Goal: Information Seeking & Learning: Learn about a topic

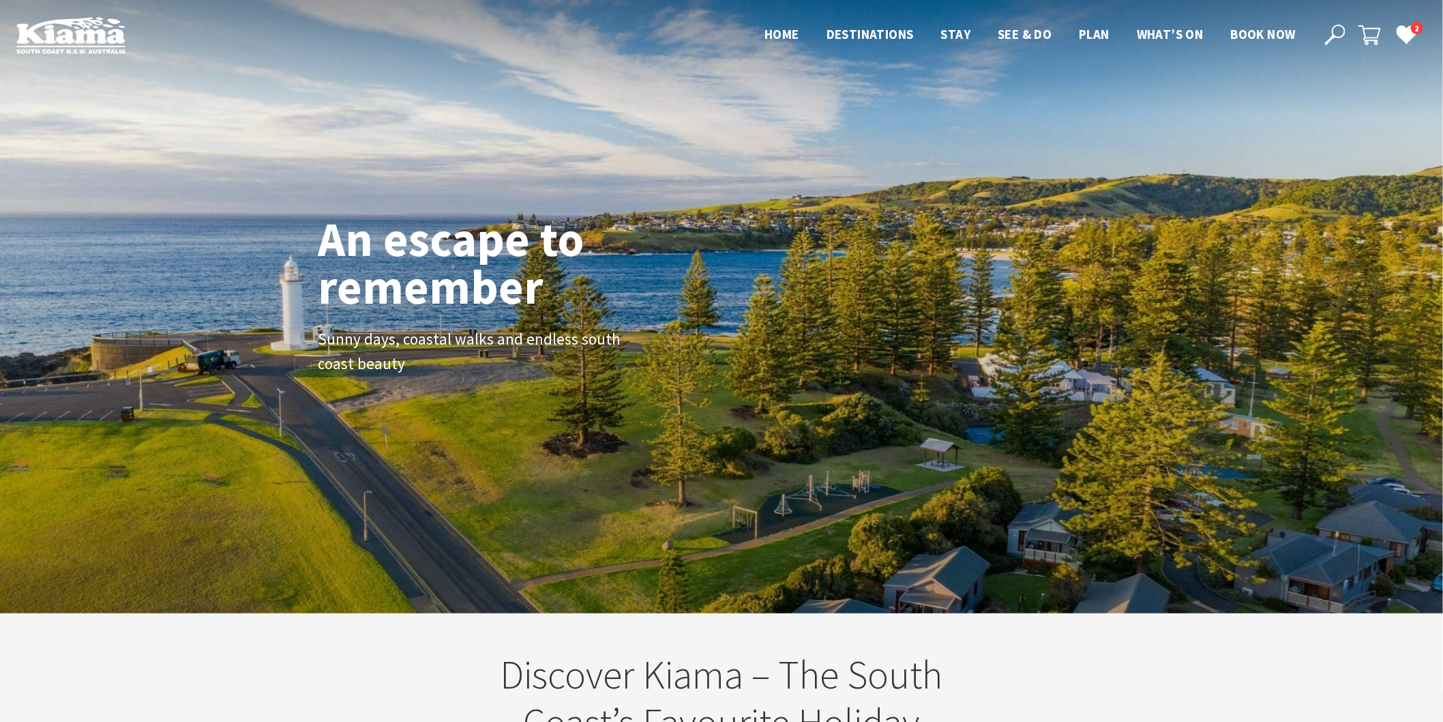
scroll to position [230, 1456]
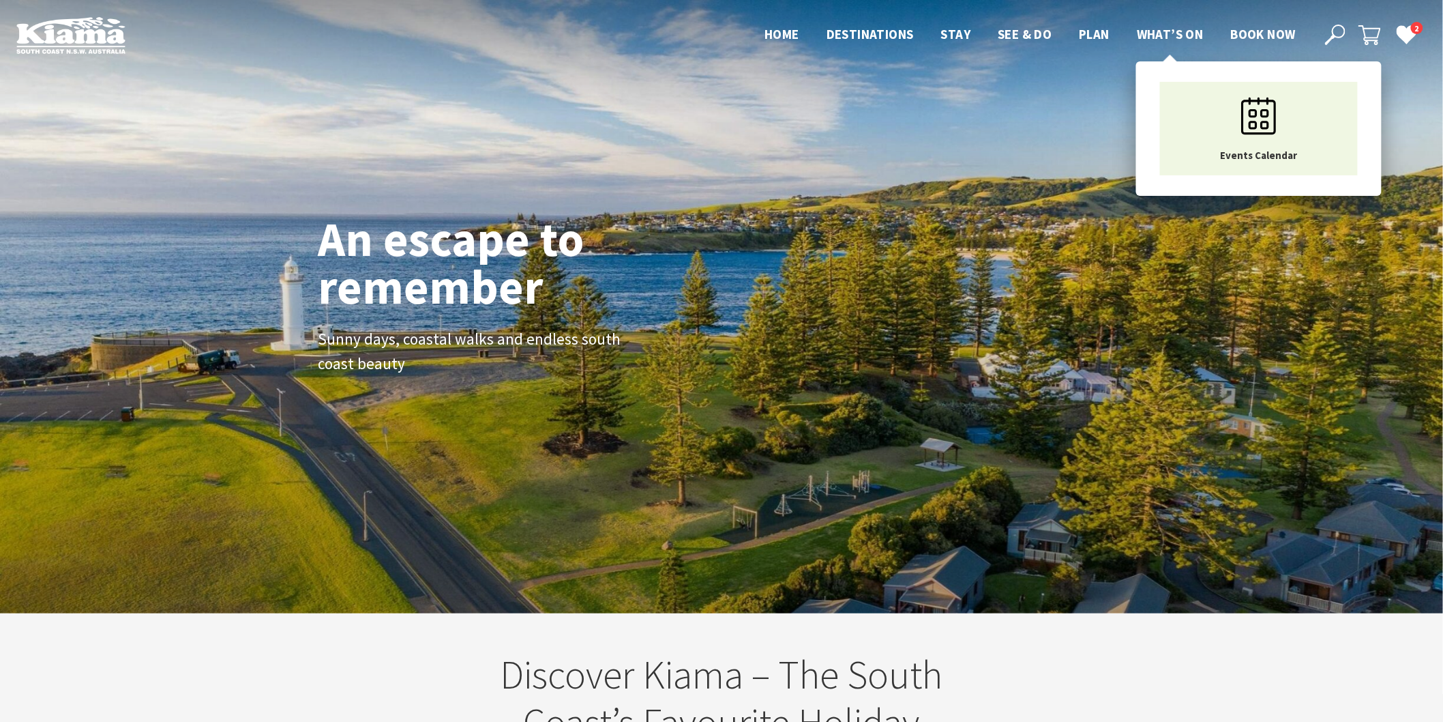
click at [1170, 30] on span "What’s On" at bounding box center [1170, 34] width 67 height 16
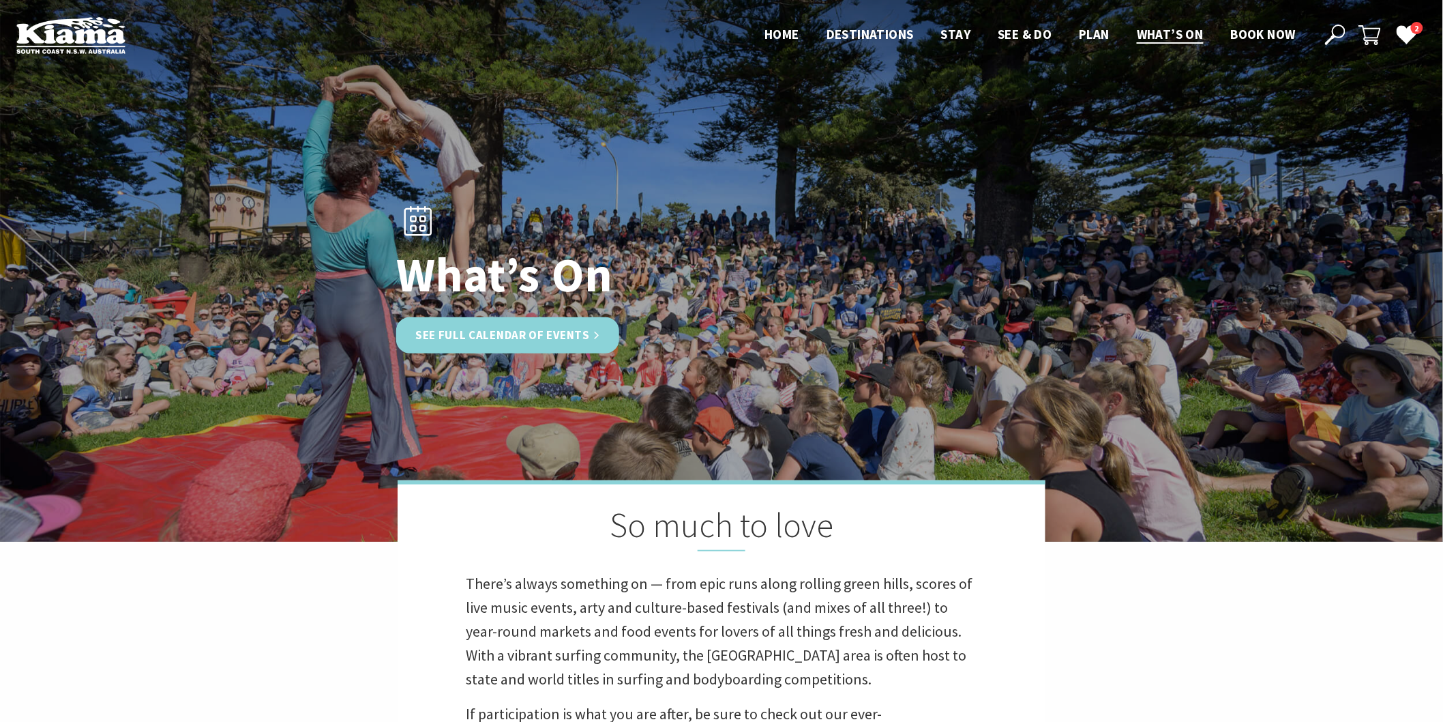
click at [482, 319] on link "See Full Calendar of Events" at bounding box center [507, 335] width 223 height 36
click at [471, 344] on link "See Full Calendar of Events" at bounding box center [507, 335] width 223 height 36
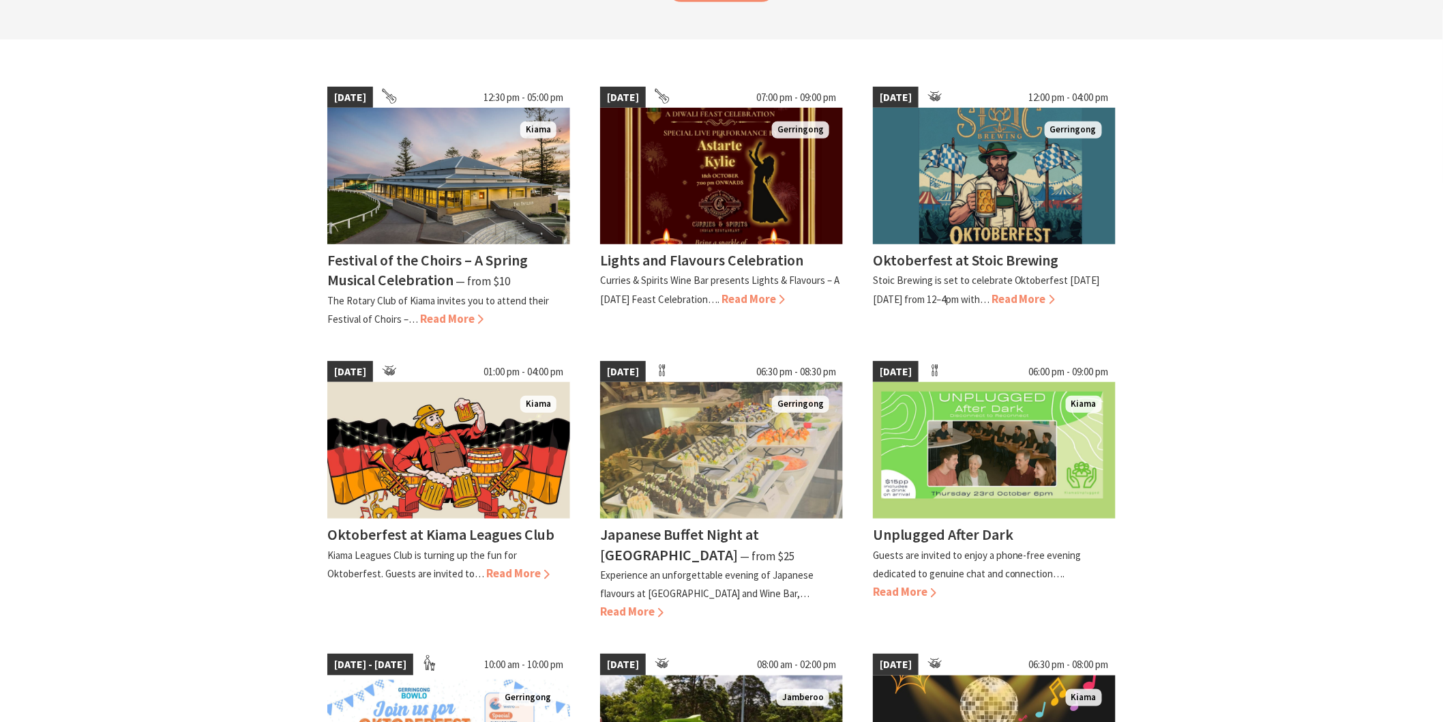
scroll to position [337, 0]
click at [1035, 292] on span "Read More" at bounding box center [1023, 299] width 63 height 15
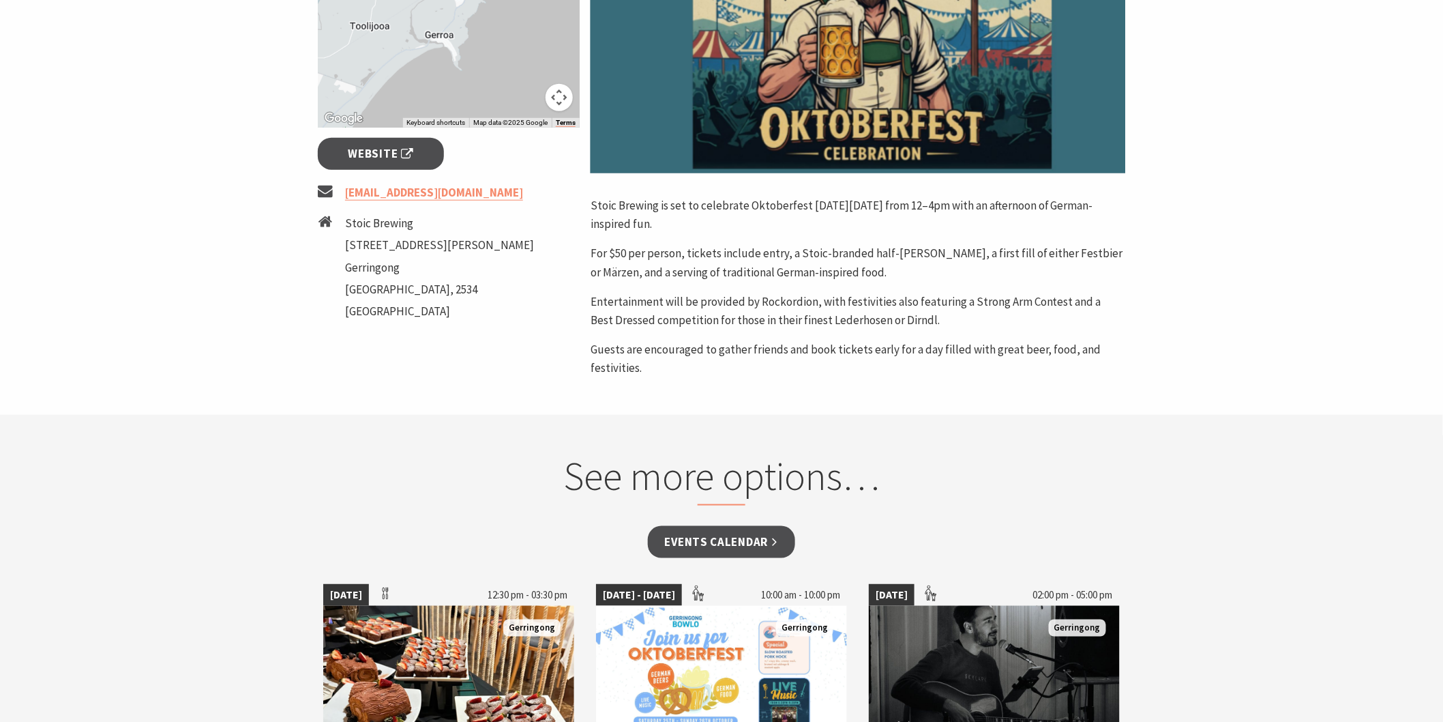
scroll to position [450, 0]
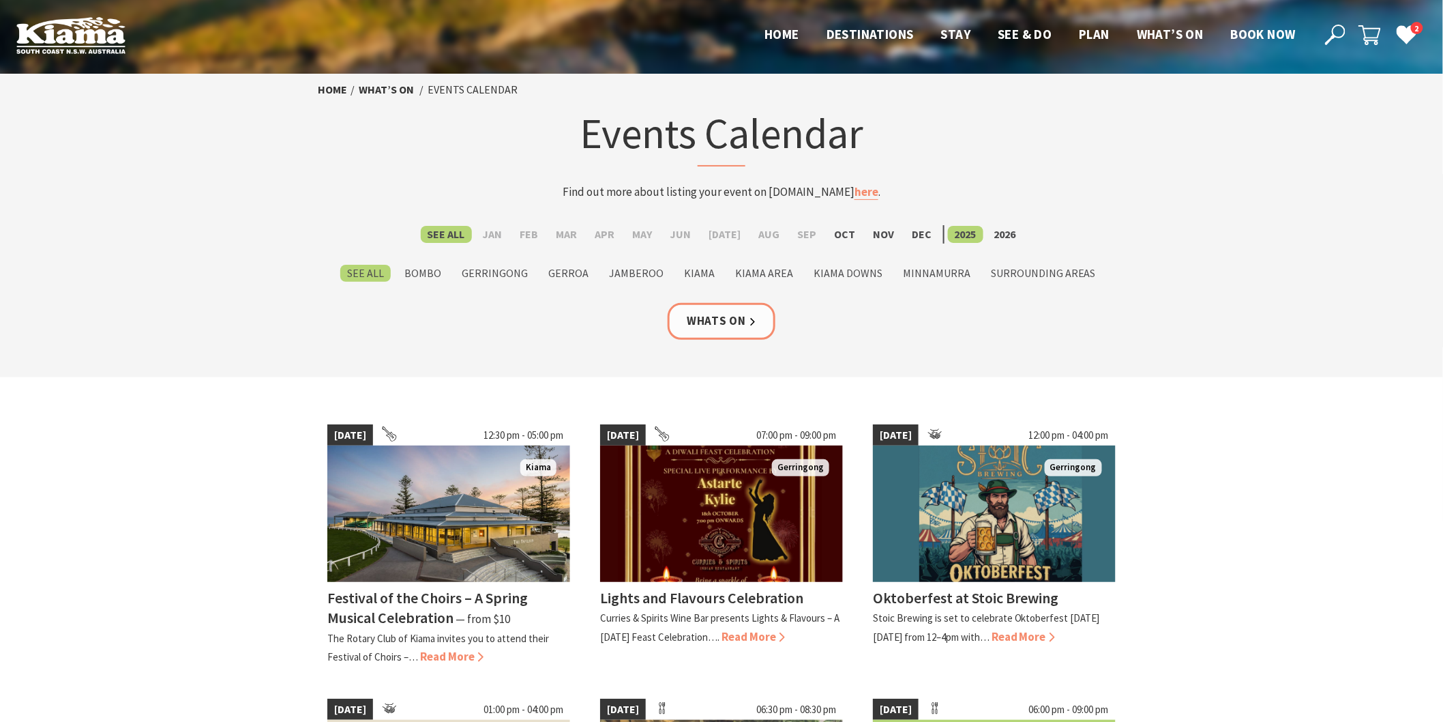
click at [713, 323] on link "Whats On" at bounding box center [722, 321] width 108 height 36
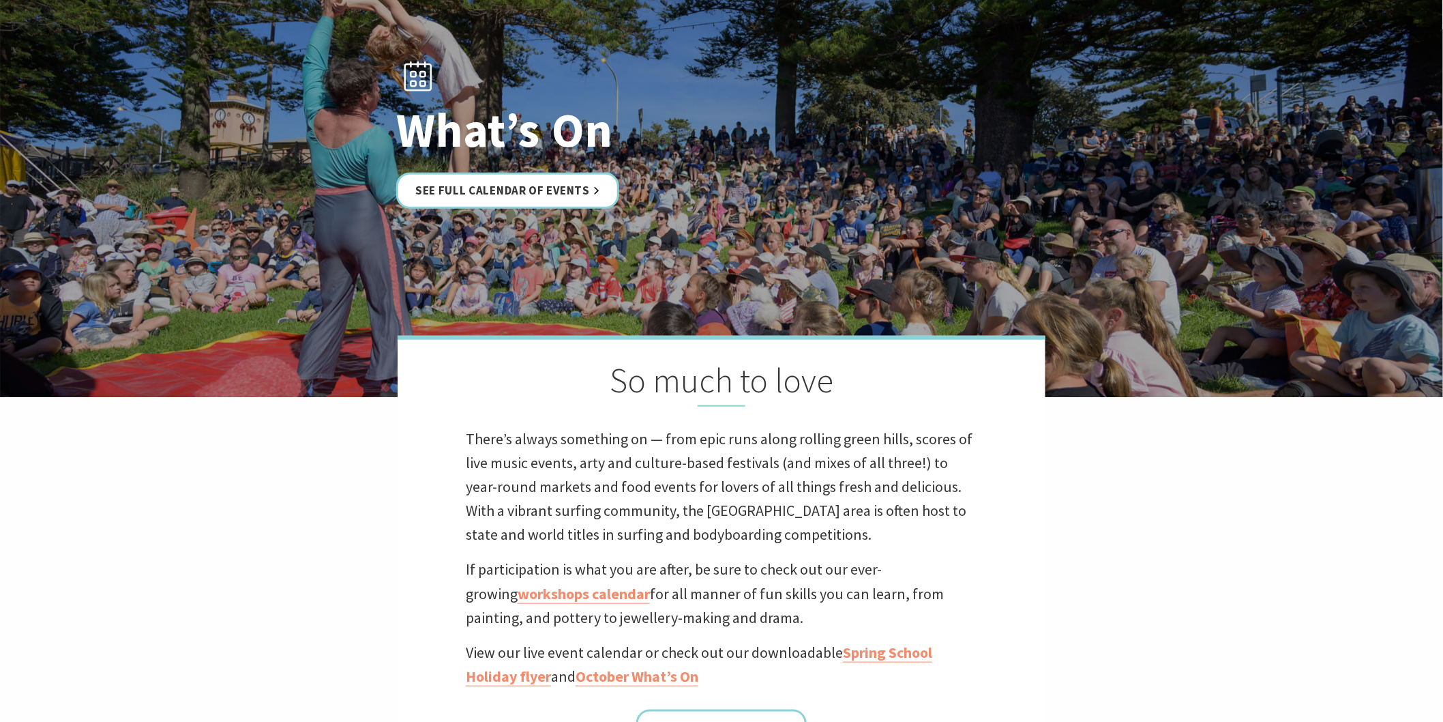
scroll to position [105, 0]
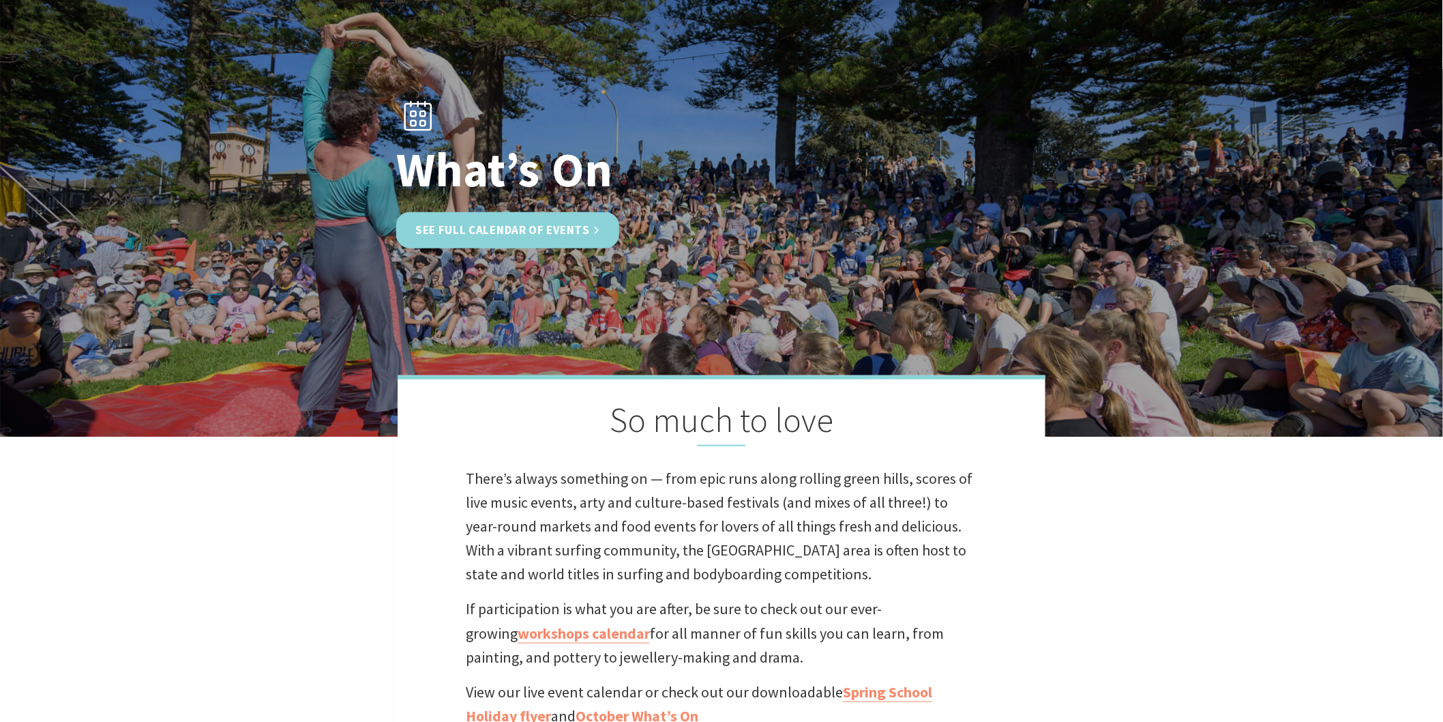
click at [486, 229] on link "See Full Calendar of Events" at bounding box center [507, 230] width 223 height 36
click at [475, 226] on link "See Full Calendar of Events" at bounding box center [507, 230] width 223 height 36
click at [467, 223] on link "See Full Calendar of Events" at bounding box center [507, 230] width 223 height 36
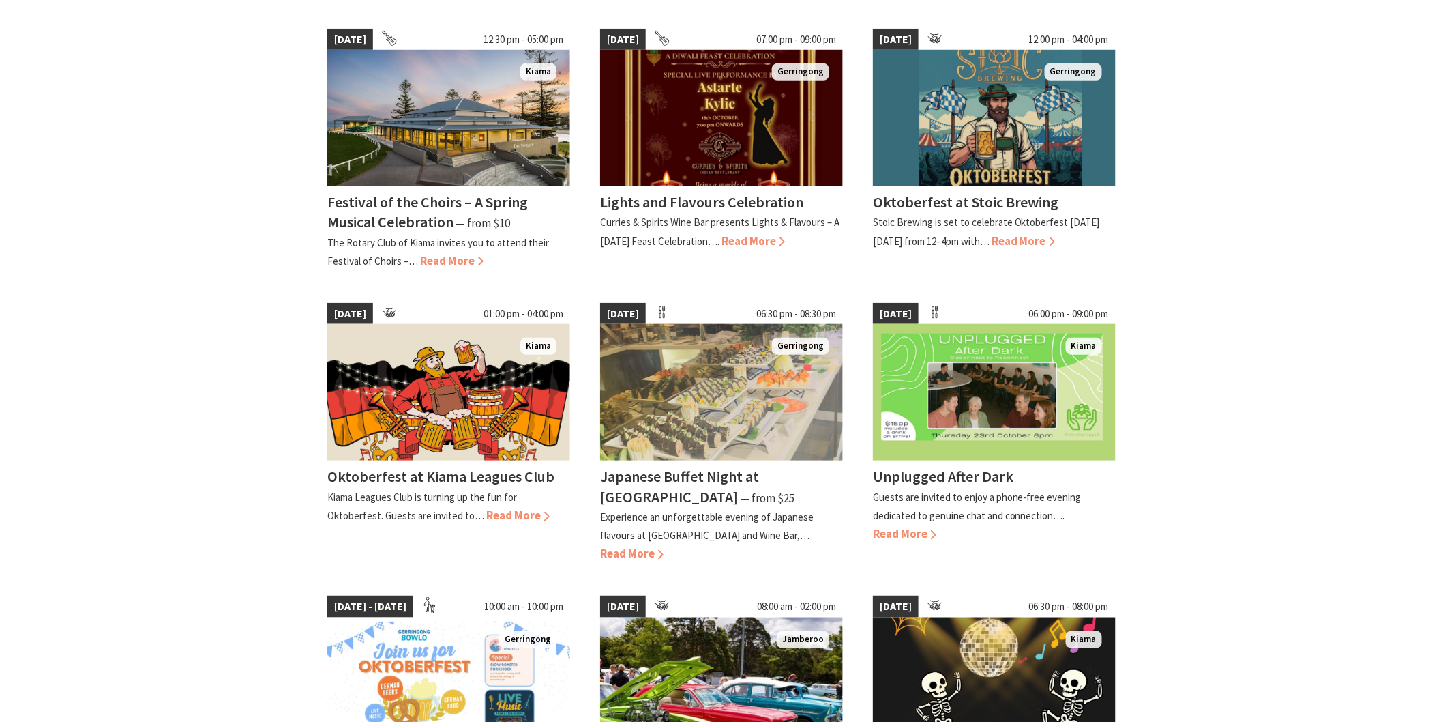
scroll to position [393, 0]
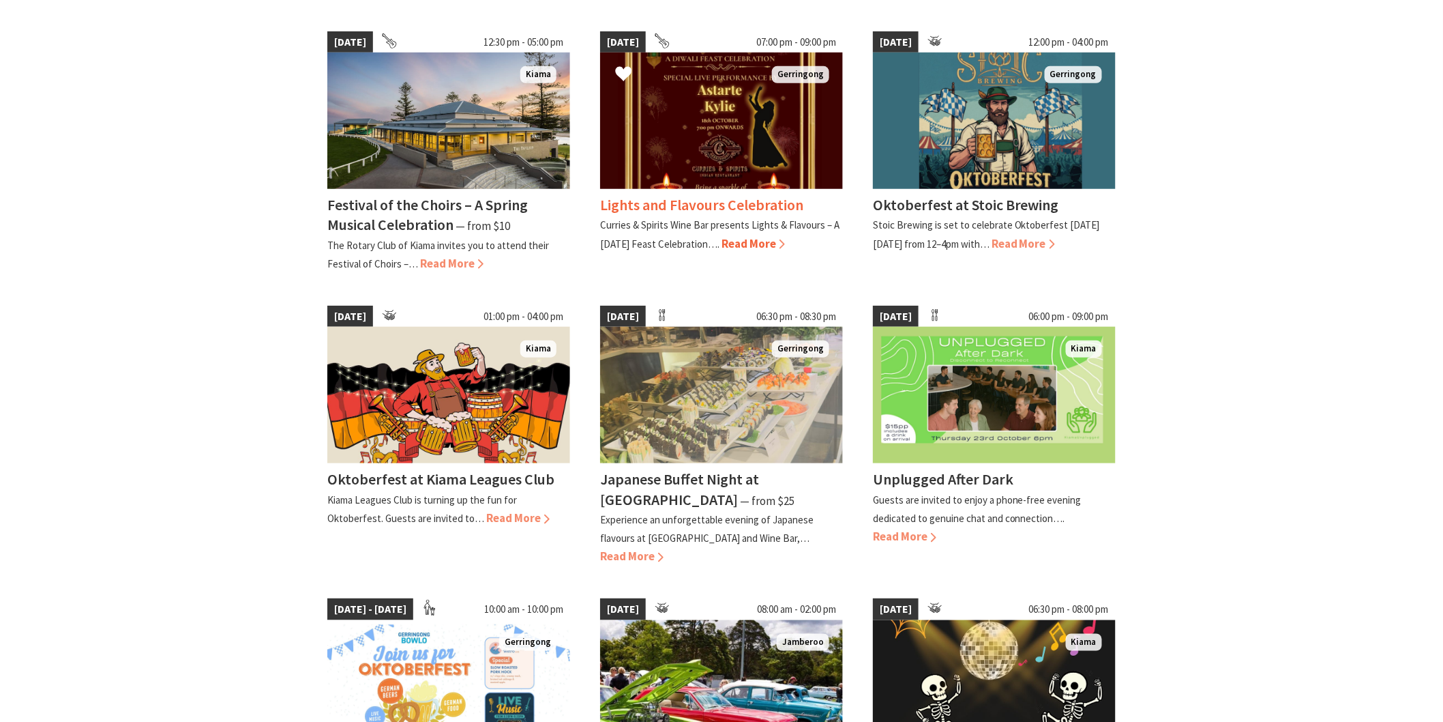
click at [747, 229] on p "Curries & Spirits Wine Bar presents Lights & Flavours – A Diwali Feast Celebrat…" at bounding box center [719, 233] width 239 height 31
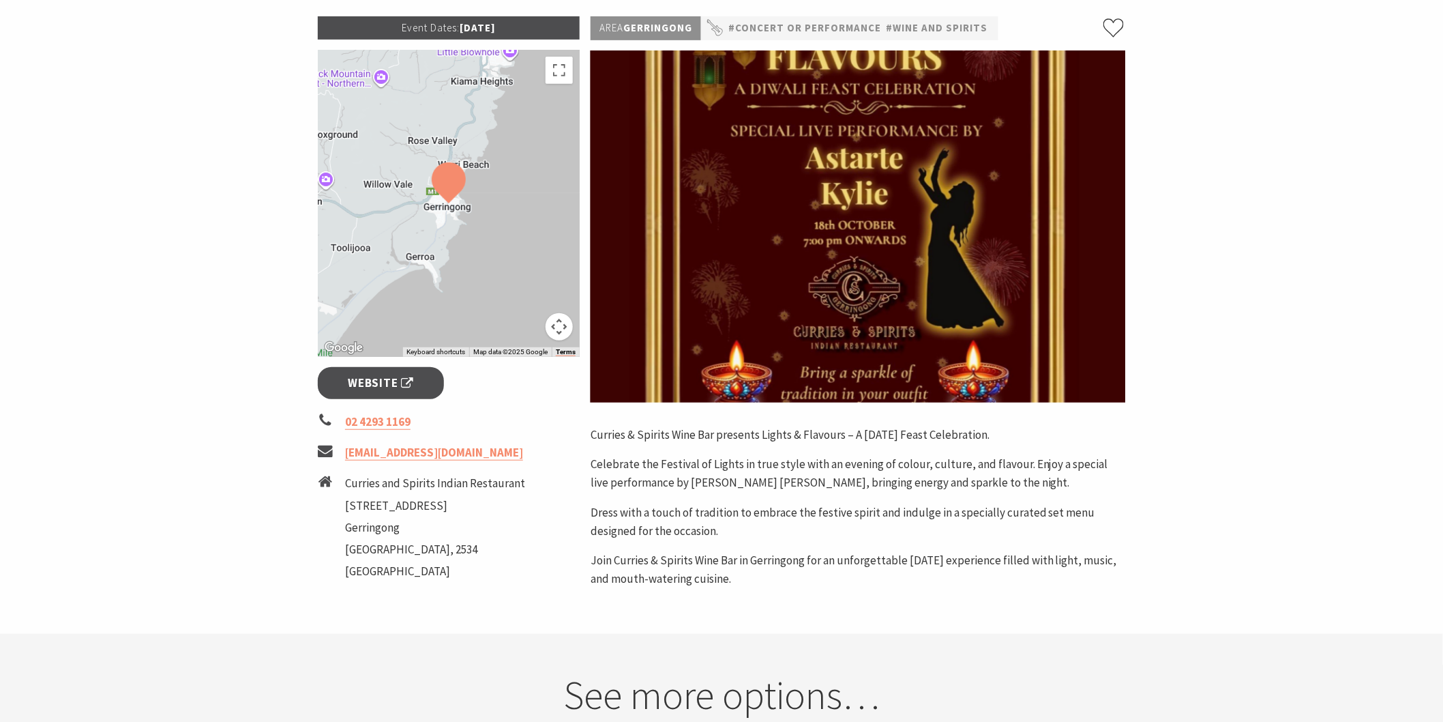
scroll to position [205, 0]
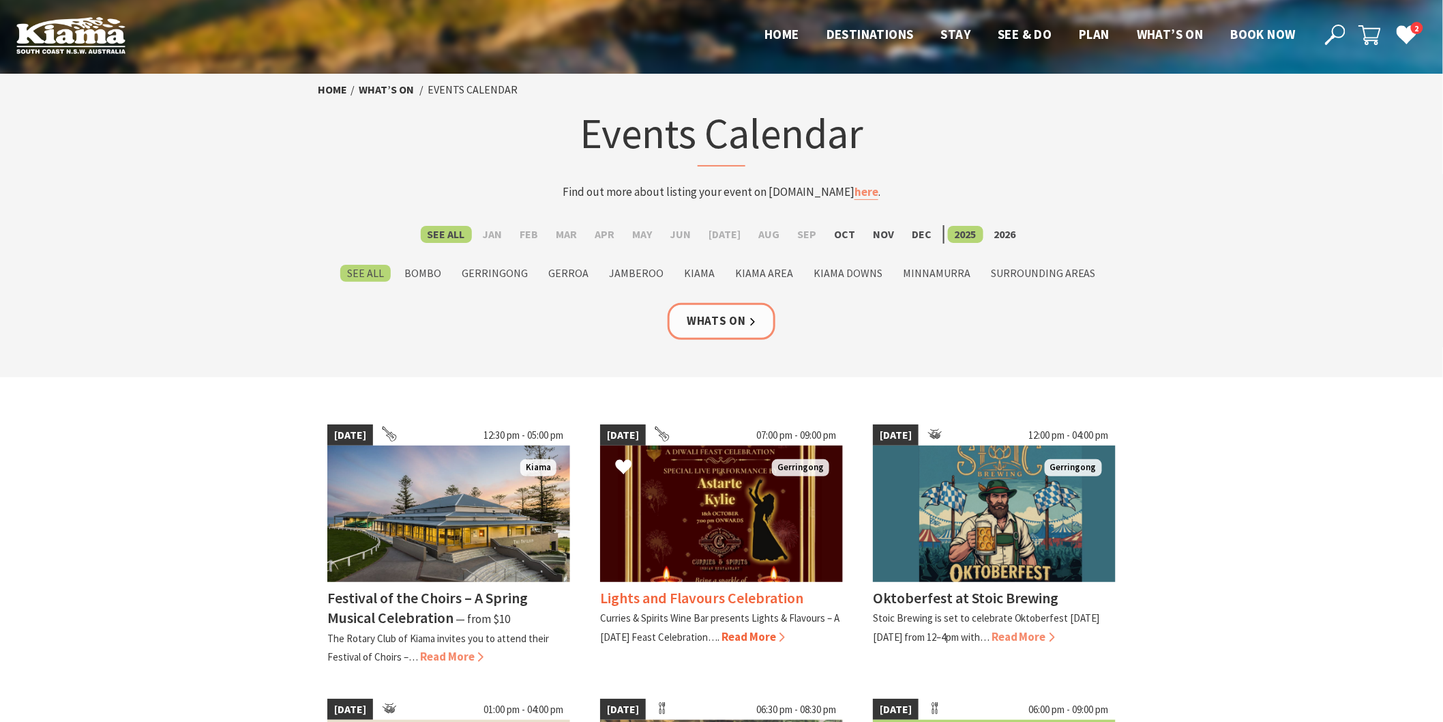
click at [674, 528] on img at bounding box center [721, 513] width 243 height 136
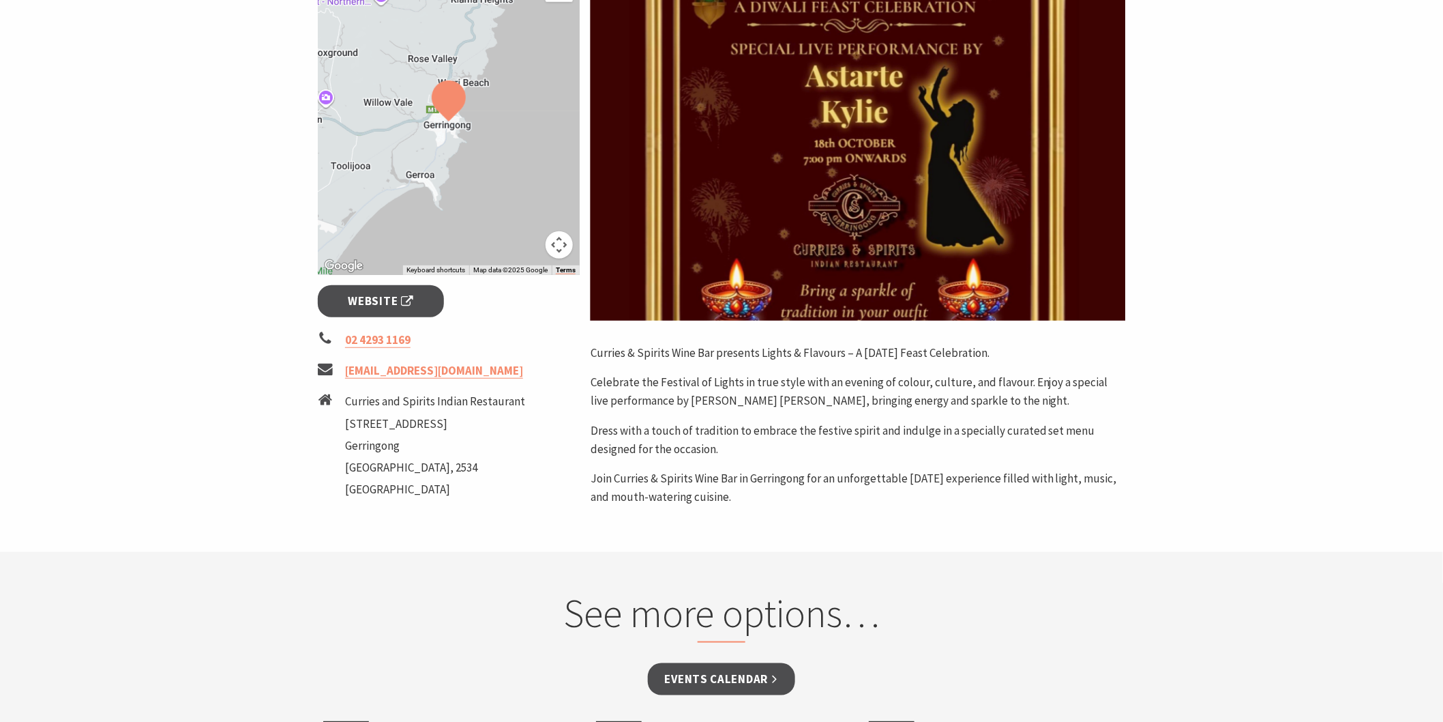
scroll to position [295, 0]
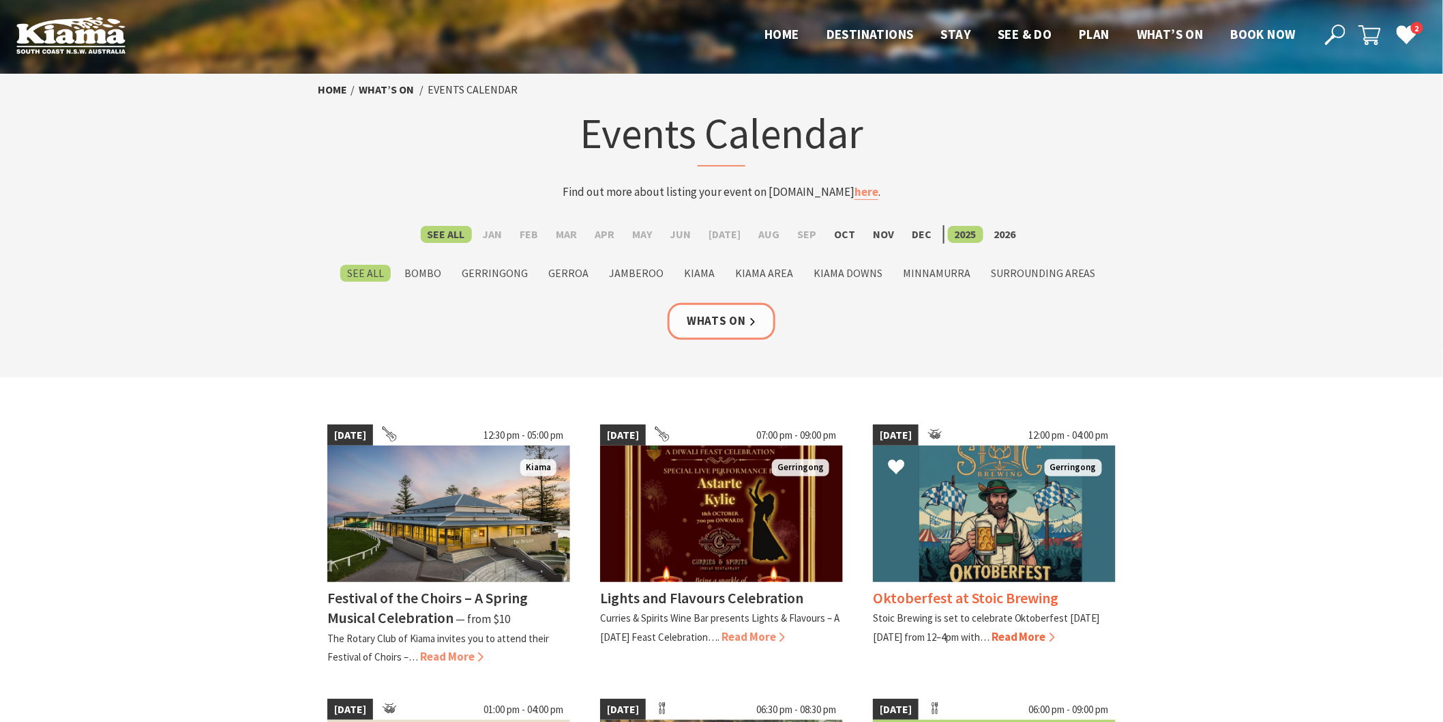
click at [967, 514] on img at bounding box center [994, 513] width 243 height 136
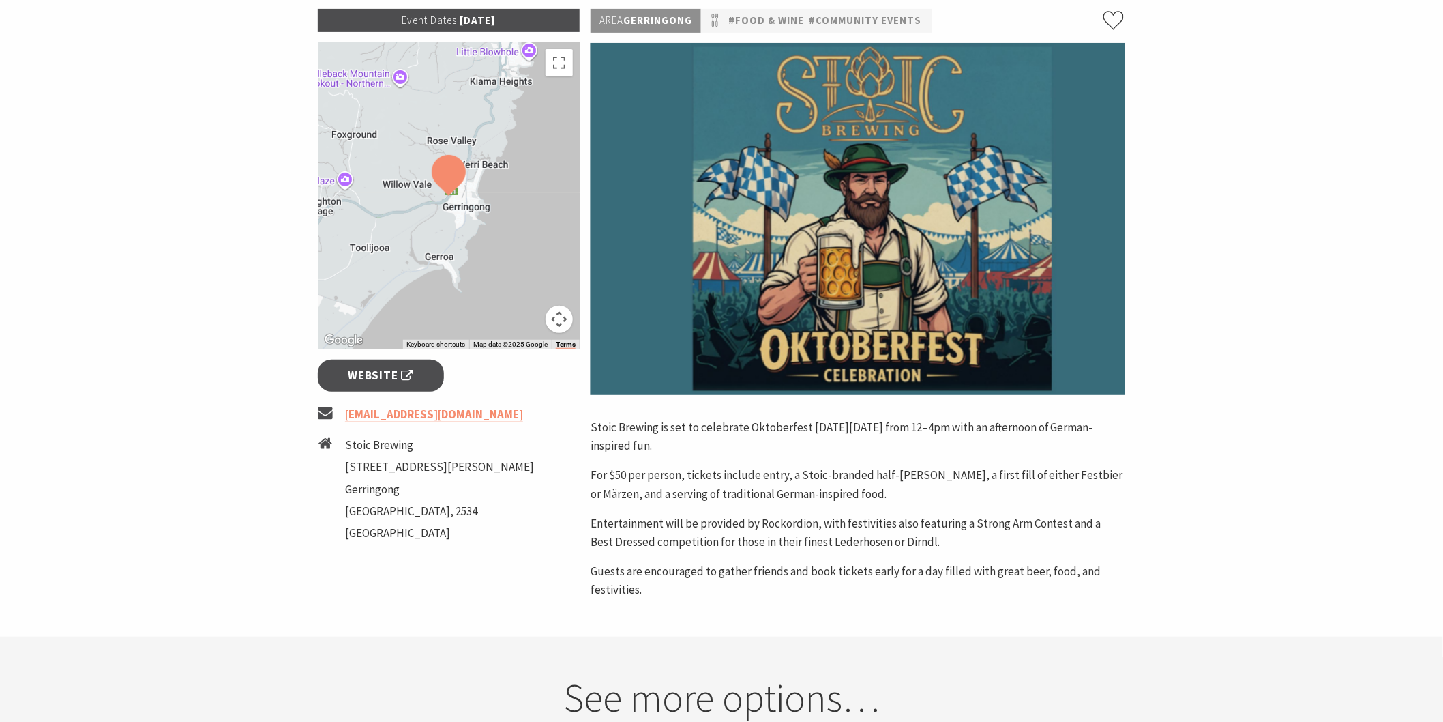
scroll to position [211, 0]
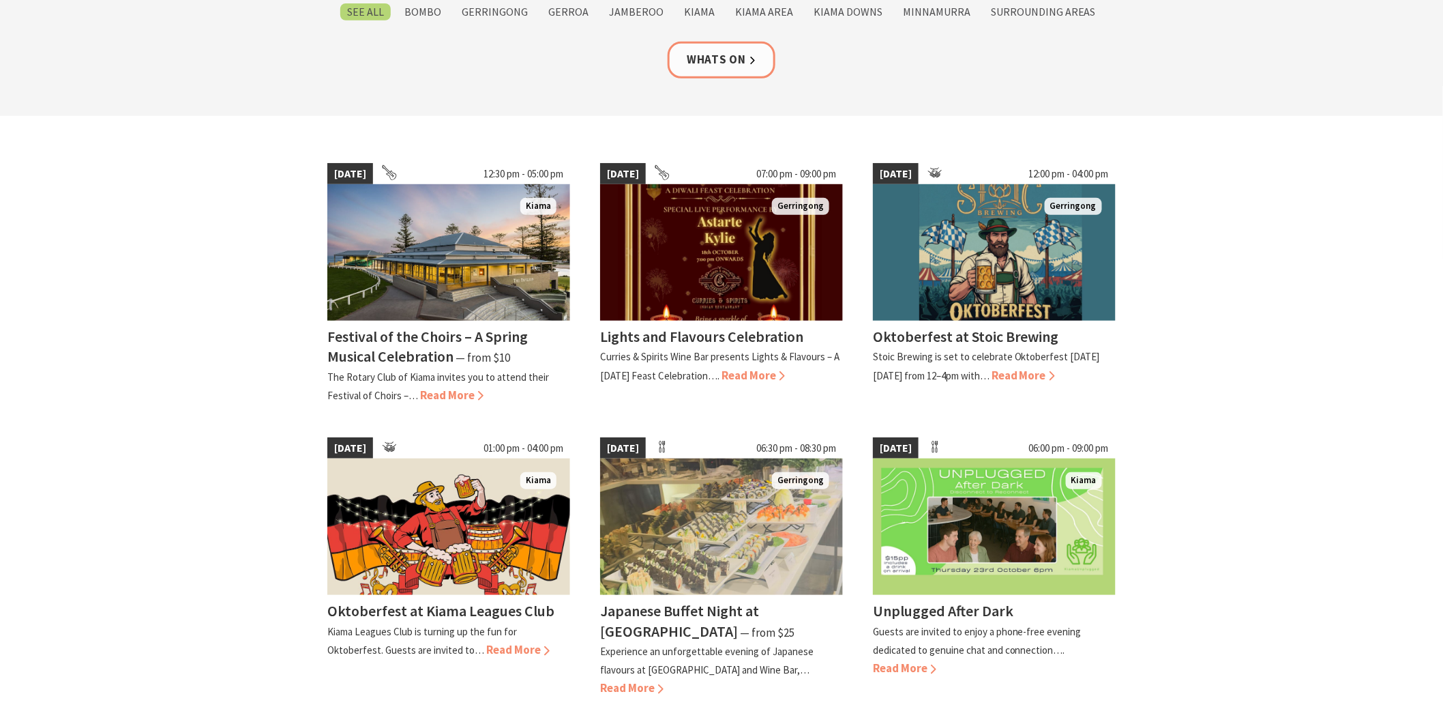
scroll to position [271, 0]
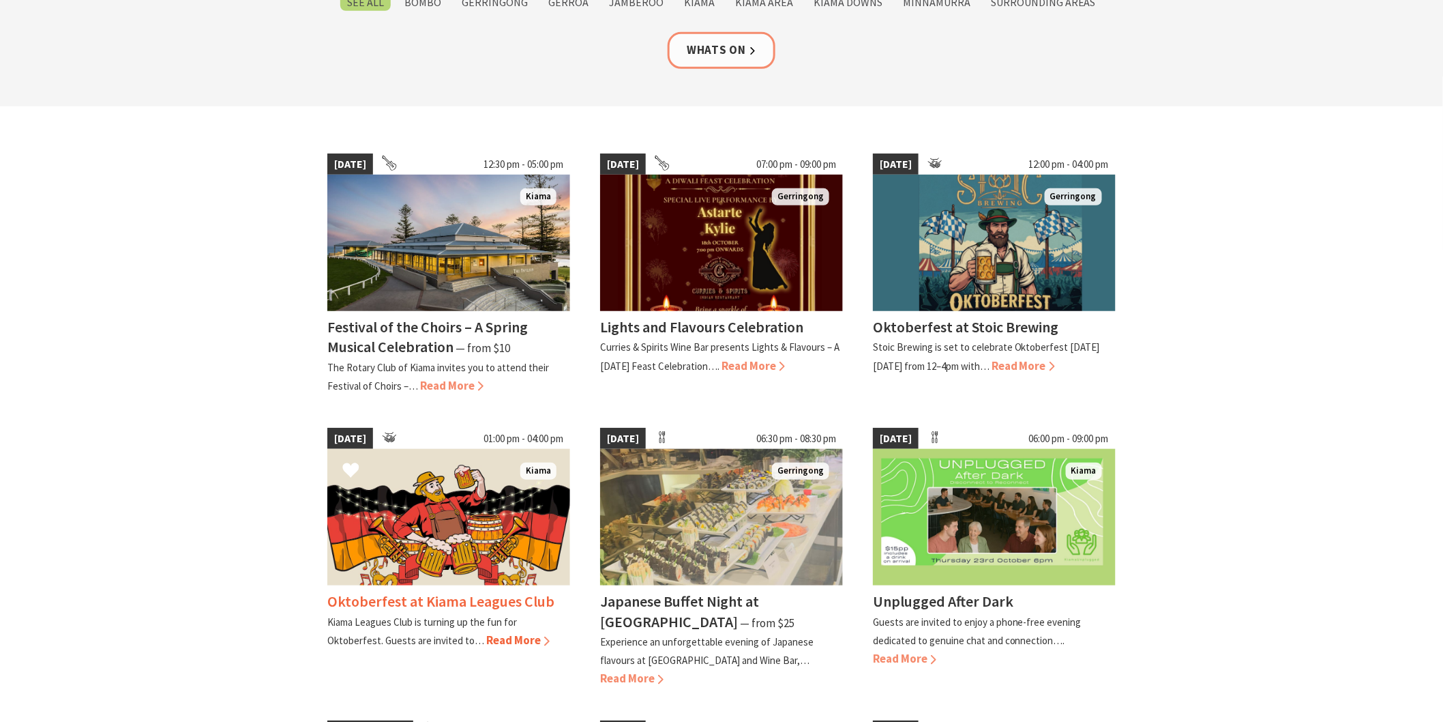
click at [479, 520] on img at bounding box center [448, 517] width 243 height 136
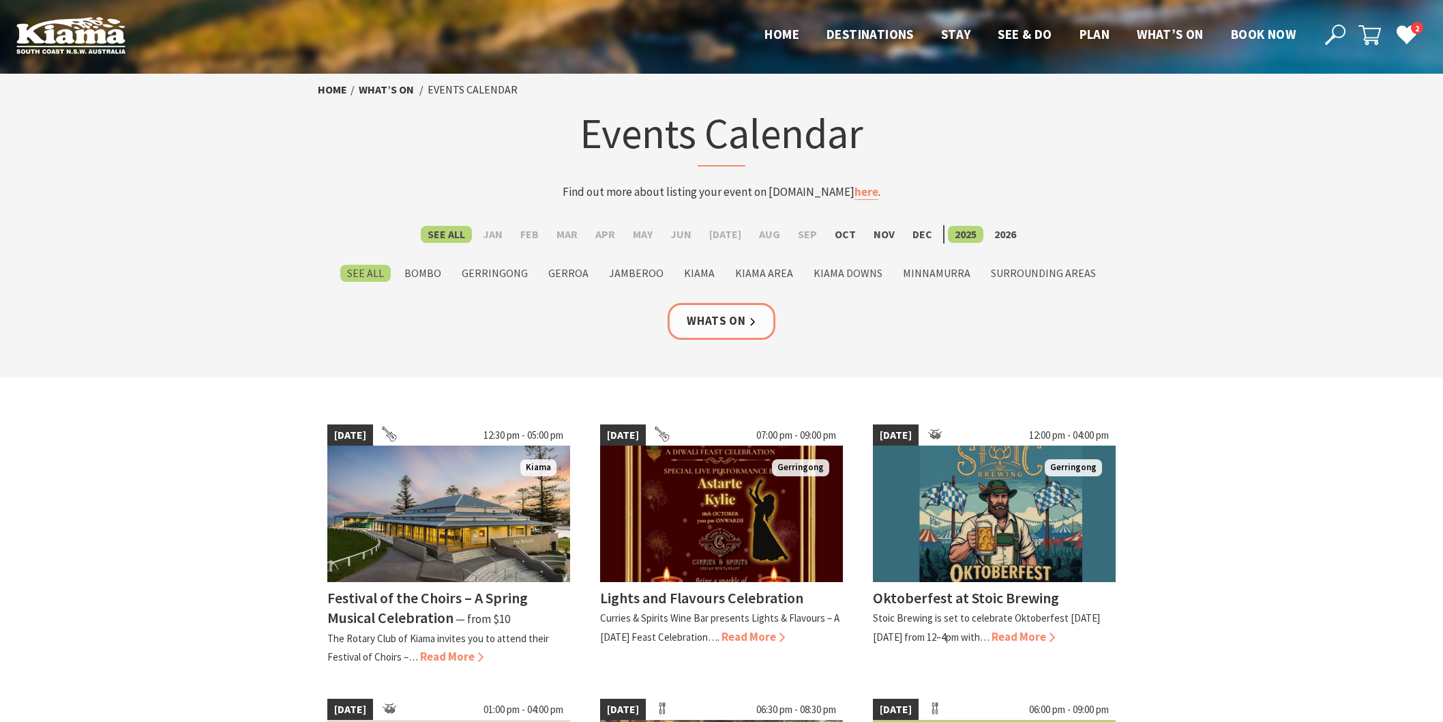
scroll to position [271, 0]
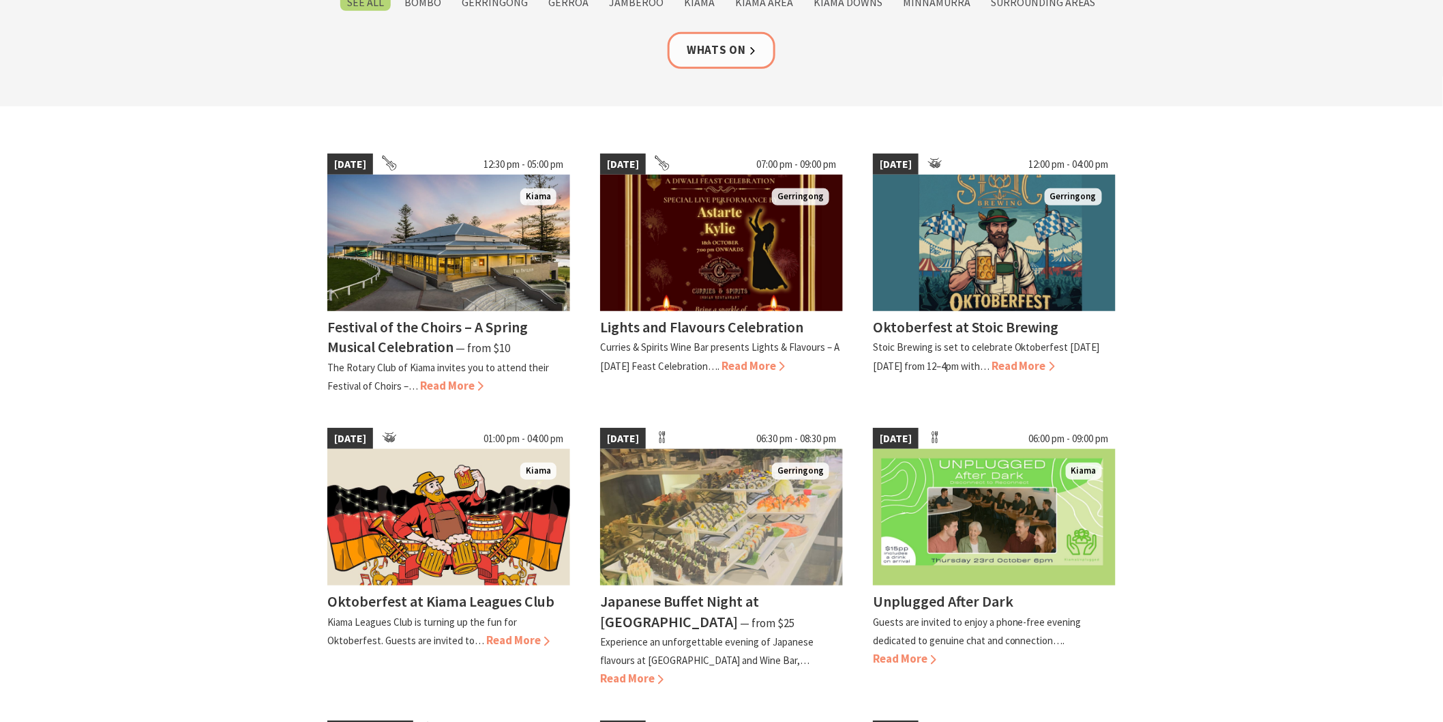
click at [398, 604] on h4 "Oktoberfest at Kiama Leagues Club" at bounding box center [440, 600] width 227 height 19
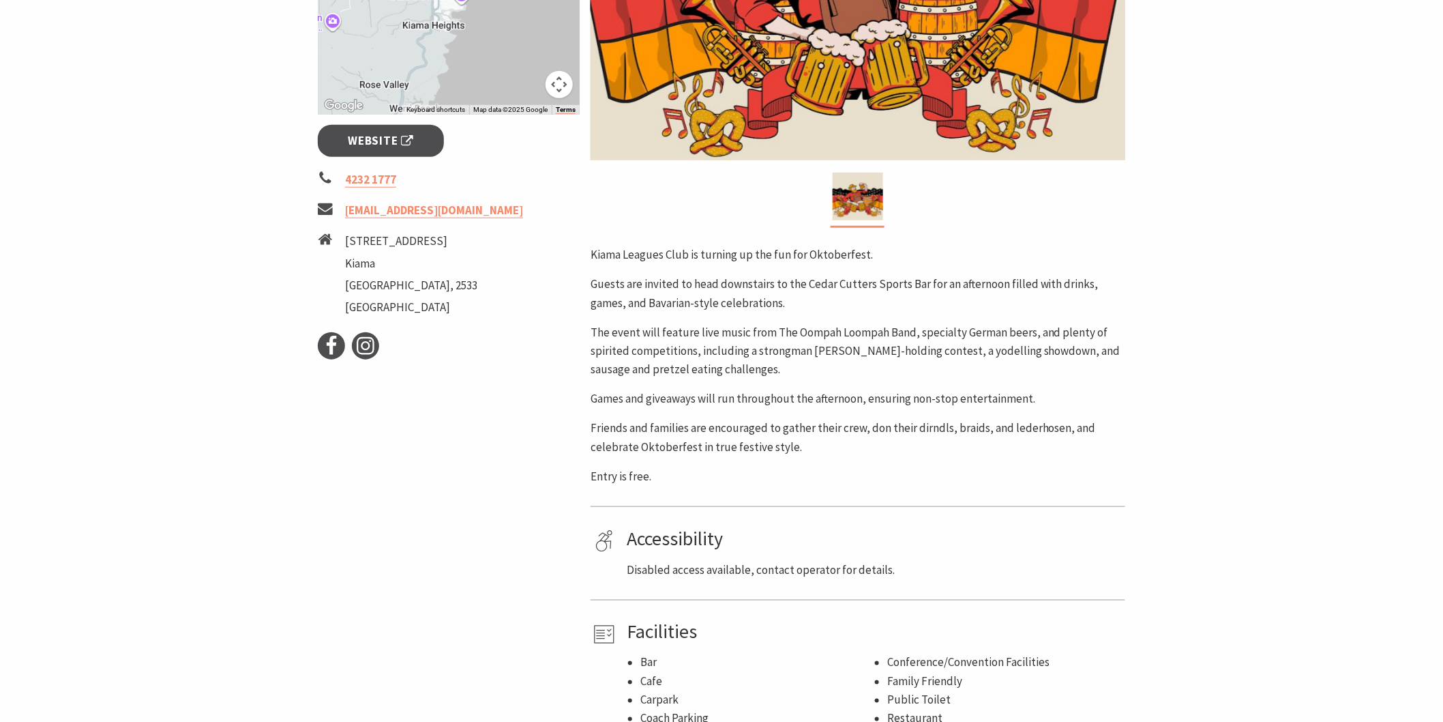
scroll to position [446, 0]
